Goal: Ask a question

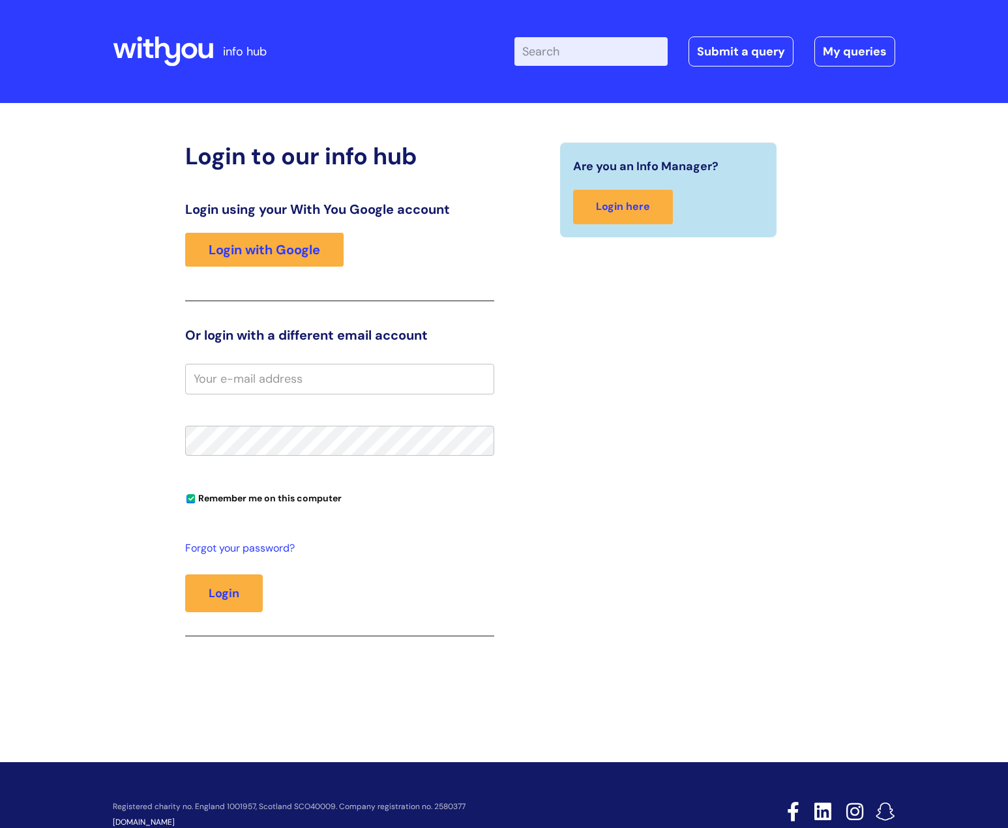
drag, startPoint x: 586, startPoint y: 53, endPoint x: 577, endPoint y: 62, distance: 12.5
click at [586, 53] on input "Enter your search term here..." at bounding box center [591, 51] width 153 height 29
click at [268, 252] on link "Login with Google" at bounding box center [264, 250] width 158 height 34
click at [563, 54] on input "Enter your search term here..." at bounding box center [591, 51] width 153 height 29
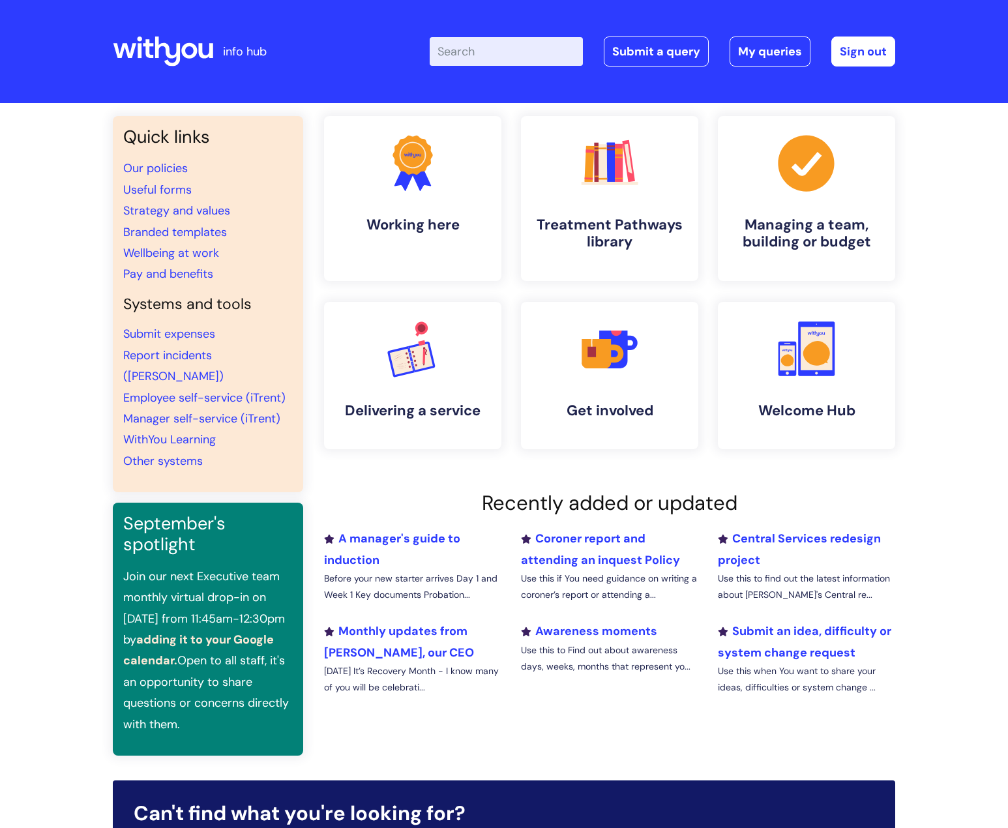
click at [536, 42] on input "Enter your search term here..." at bounding box center [506, 51] width 153 height 29
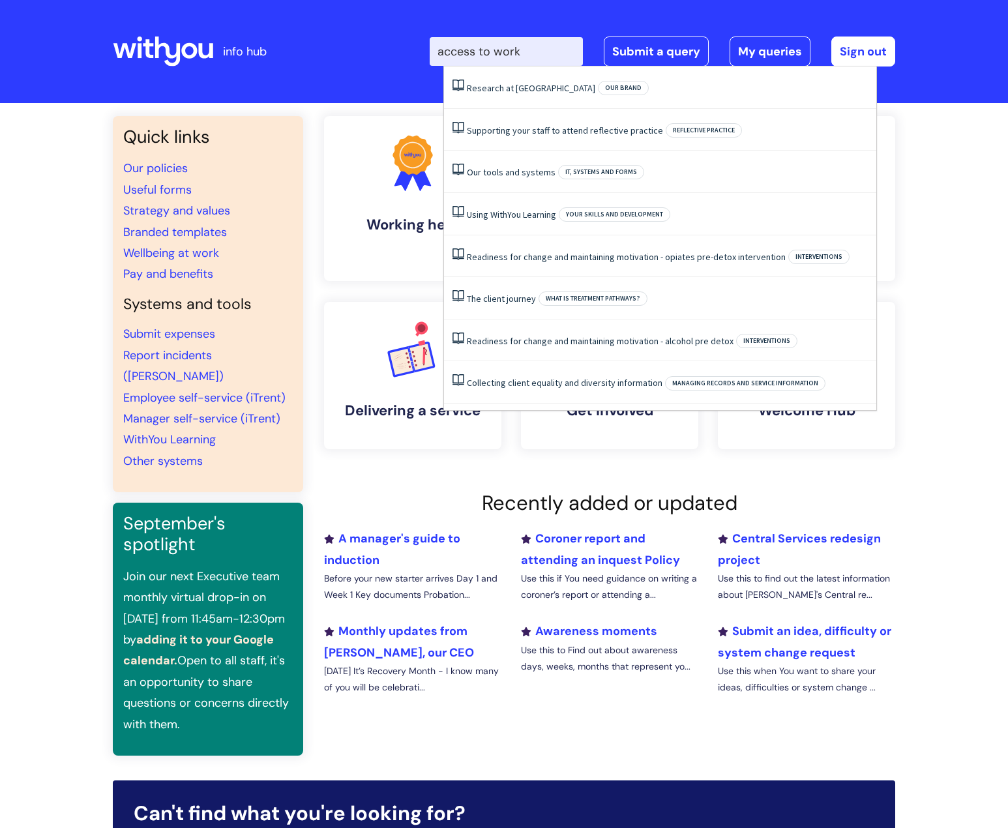
type input "access to work"
click button "Search" at bounding box center [0, 0] width 0 height 0
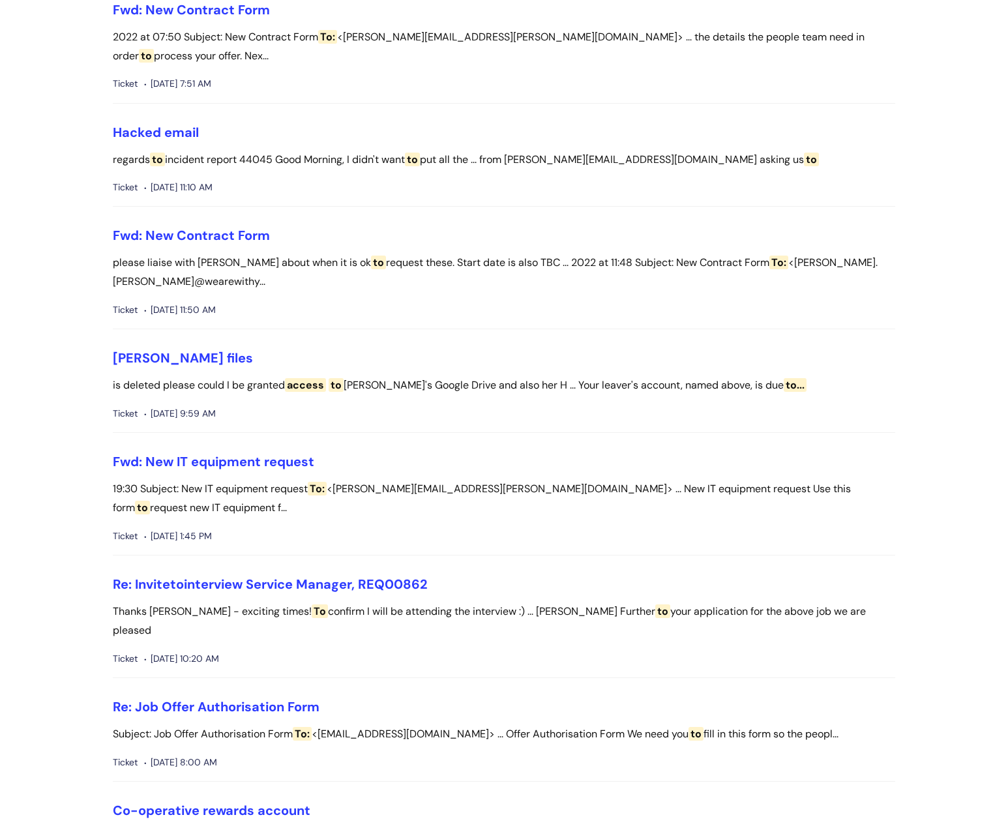
scroll to position [652, 0]
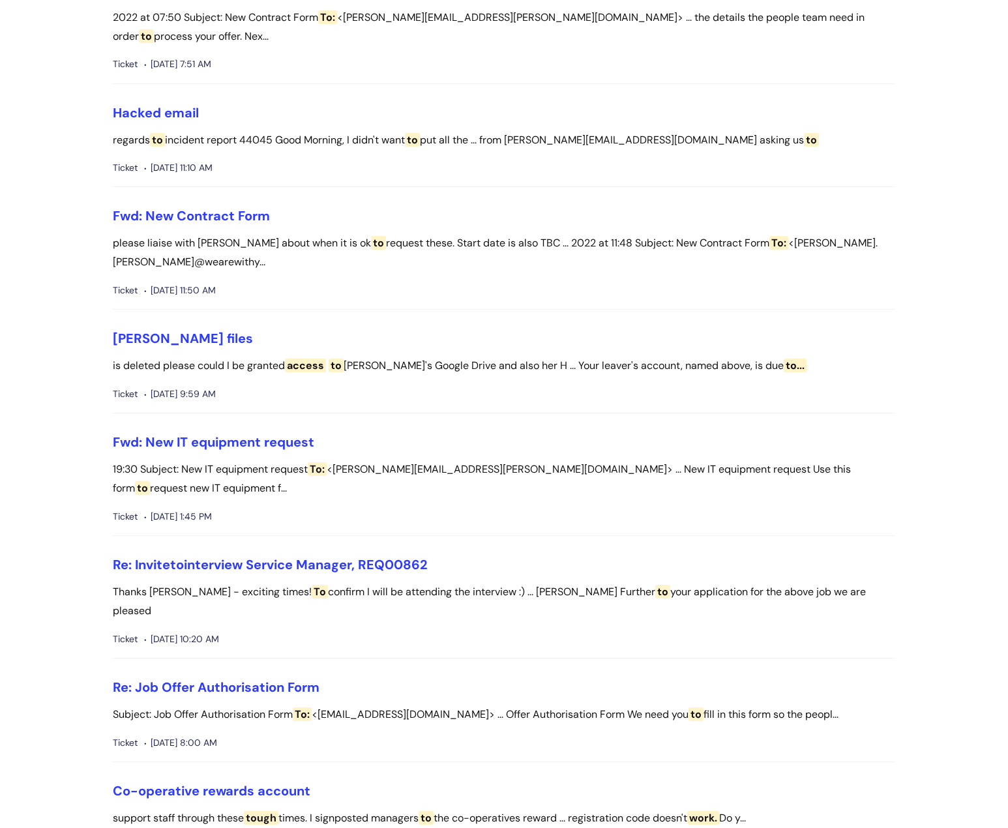
click at [305, 556] on link "Re: Invite to interview Service Manager, REQ00862" at bounding box center [270, 564] width 315 height 17
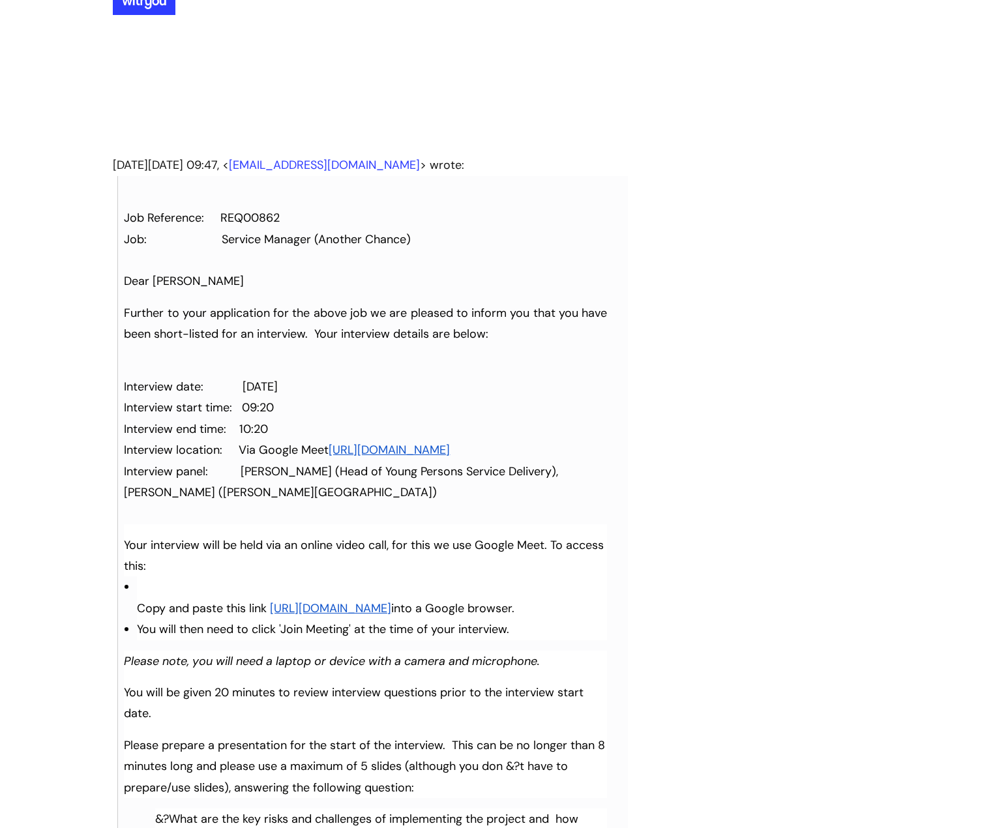
scroll to position [202, 0]
